Goal: Task Accomplishment & Management: Manage account settings

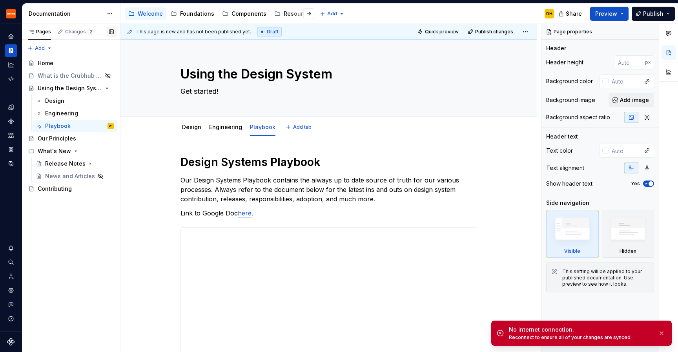
type textarea "*"
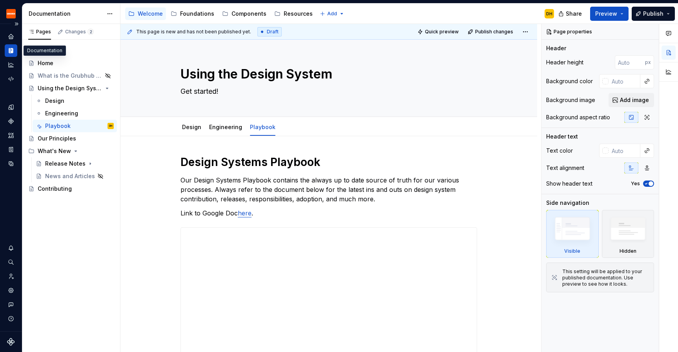
type textarea "*"
click at [9, 60] on div "Analytics" at bounding box center [11, 64] width 13 height 13
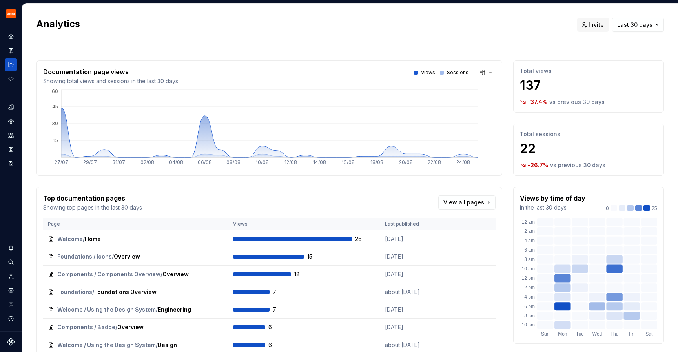
click at [264, 62] on div "Documentation page views Showing total views and sessions in the last 30 days V…" at bounding box center [268, 117] width 465 height 115
click at [272, 55] on div "Documentation page views Showing total views and sessions in the last 30 days V…" at bounding box center [349, 244] width 627 height 397
click at [7, 278] on icon "Invite team" at bounding box center [10, 276] width 7 height 7
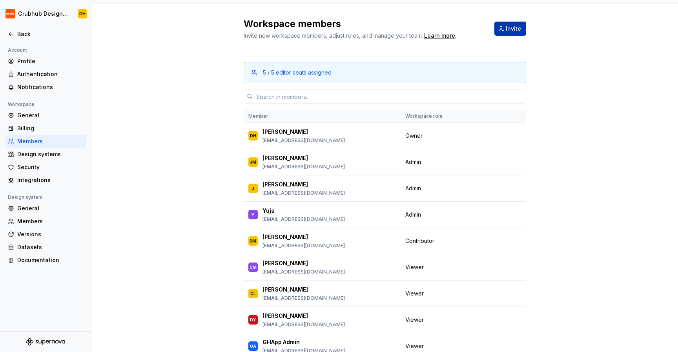
click at [507, 26] on span "Invite" at bounding box center [512, 29] width 15 height 8
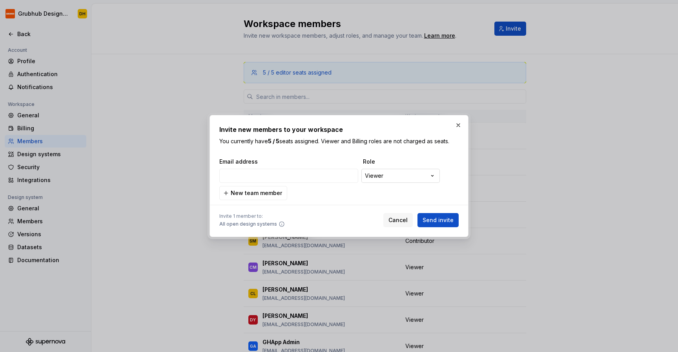
click at [367, 180] on div "**********" at bounding box center [339, 176] width 678 height 352
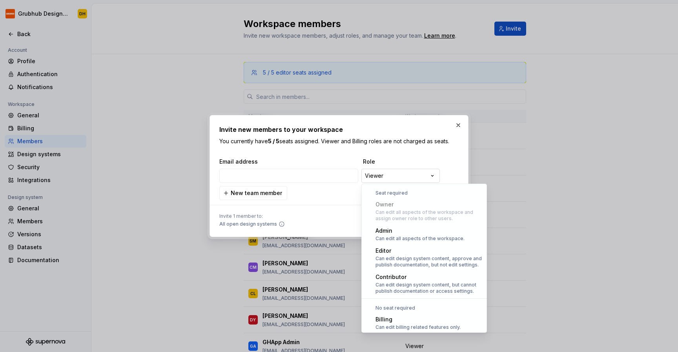
scroll to position [22, 0]
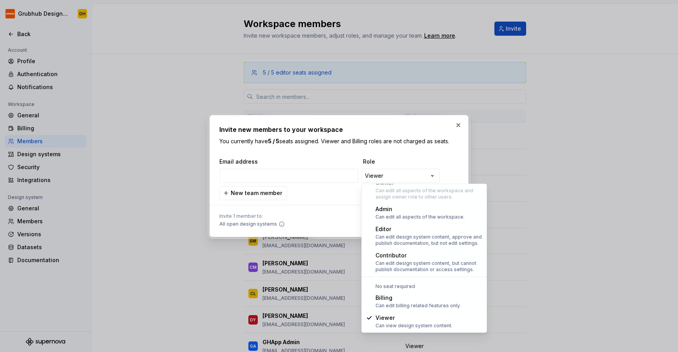
click at [318, 154] on div "**********" at bounding box center [339, 176] width 678 height 352
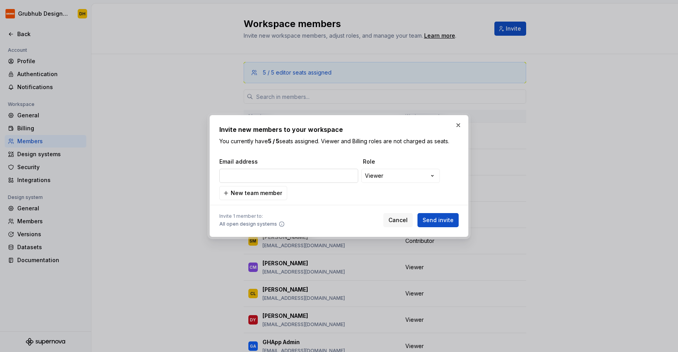
click at [295, 171] on input "email" at bounding box center [288, 176] width 139 height 14
click at [416, 176] on div "**********" at bounding box center [339, 176] width 678 height 352
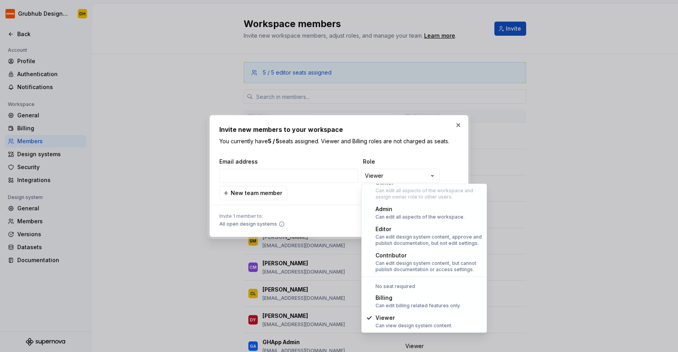
click at [423, 135] on div "**********" at bounding box center [339, 176] width 678 height 352
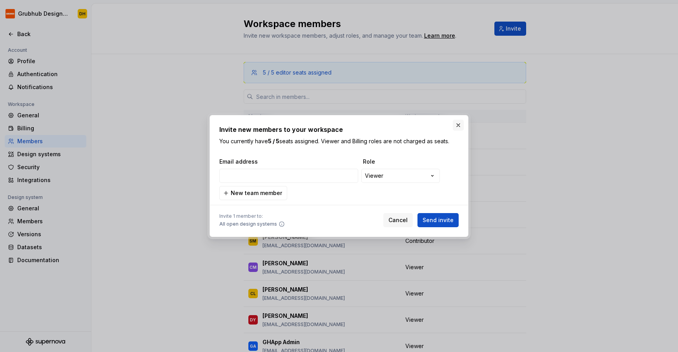
click at [457, 126] on button "button" at bounding box center [457, 125] width 11 height 11
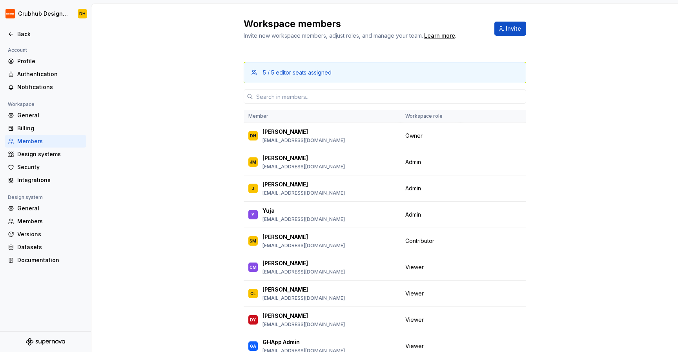
scroll to position [116, 0]
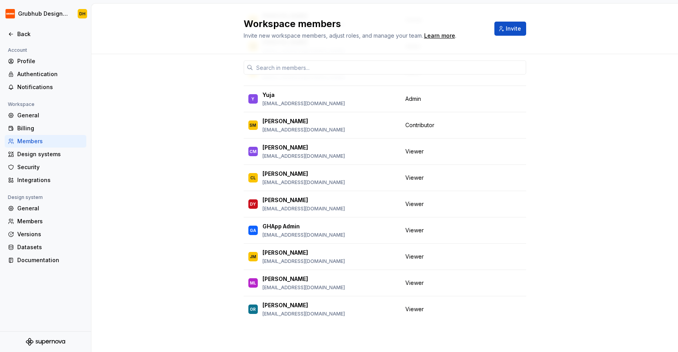
click at [591, 241] on div "5 / 5 editor seats assigned Member Workspace role DH [PERSON_NAME] [EMAIL_ADDRE…" at bounding box center [384, 144] width 586 height 413
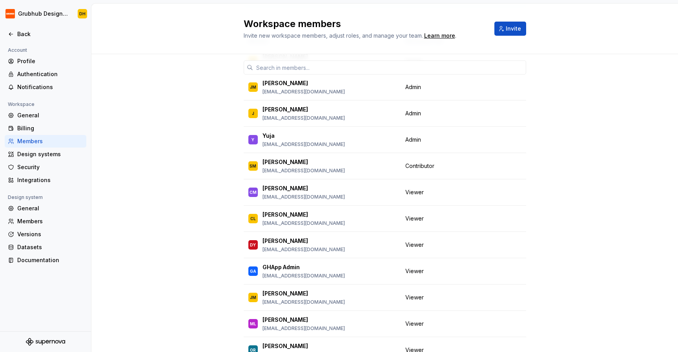
scroll to position [0, 0]
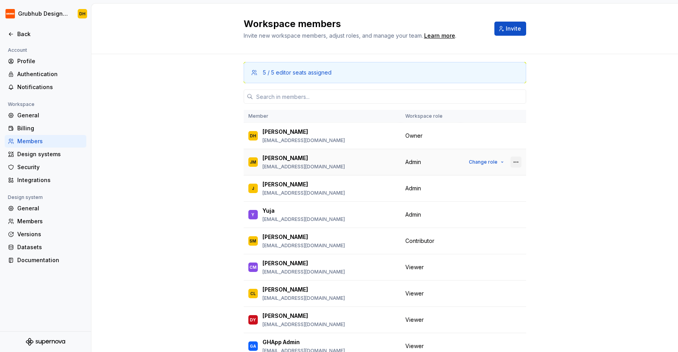
click at [515, 161] on button "button" at bounding box center [515, 161] width 11 height 11
click at [562, 144] on div "5 / 5 editor seats assigned Member Workspace role DH [PERSON_NAME] [EMAIL_ADDRE…" at bounding box center [384, 260] width 586 height 413
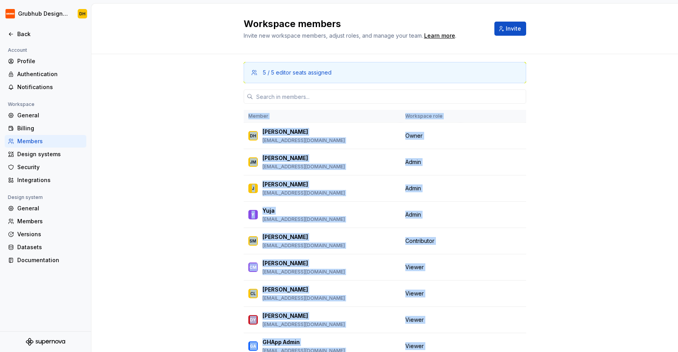
click at [562, 144] on div "5 / 5 editor seats assigned Member Workspace role DH [PERSON_NAME] [EMAIL_ADDRE…" at bounding box center [384, 260] width 586 height 413
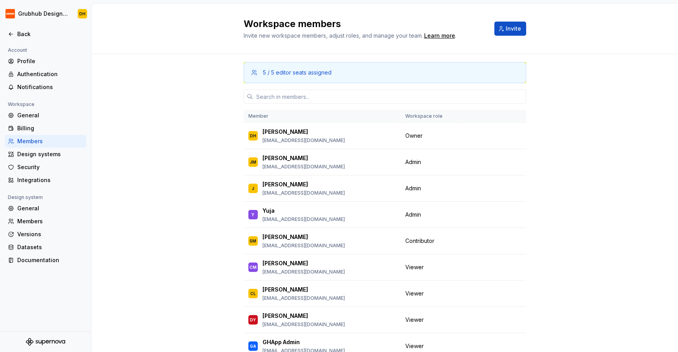
click at [562, 144] on div "5 / 5 editor seats assigned Member Workspace role DH [PERSON_NAME] [EMAIL_ADDRE…" at bounding box center [384, 260] width 586 height 413
click at [573, 26] on div "Workspace members Invite new workspace members, adjust roles, and manage your t…" at bounding box center [384, 29] width 586 height 51
